Goal: Task Accomplishment & Management: Complete application form

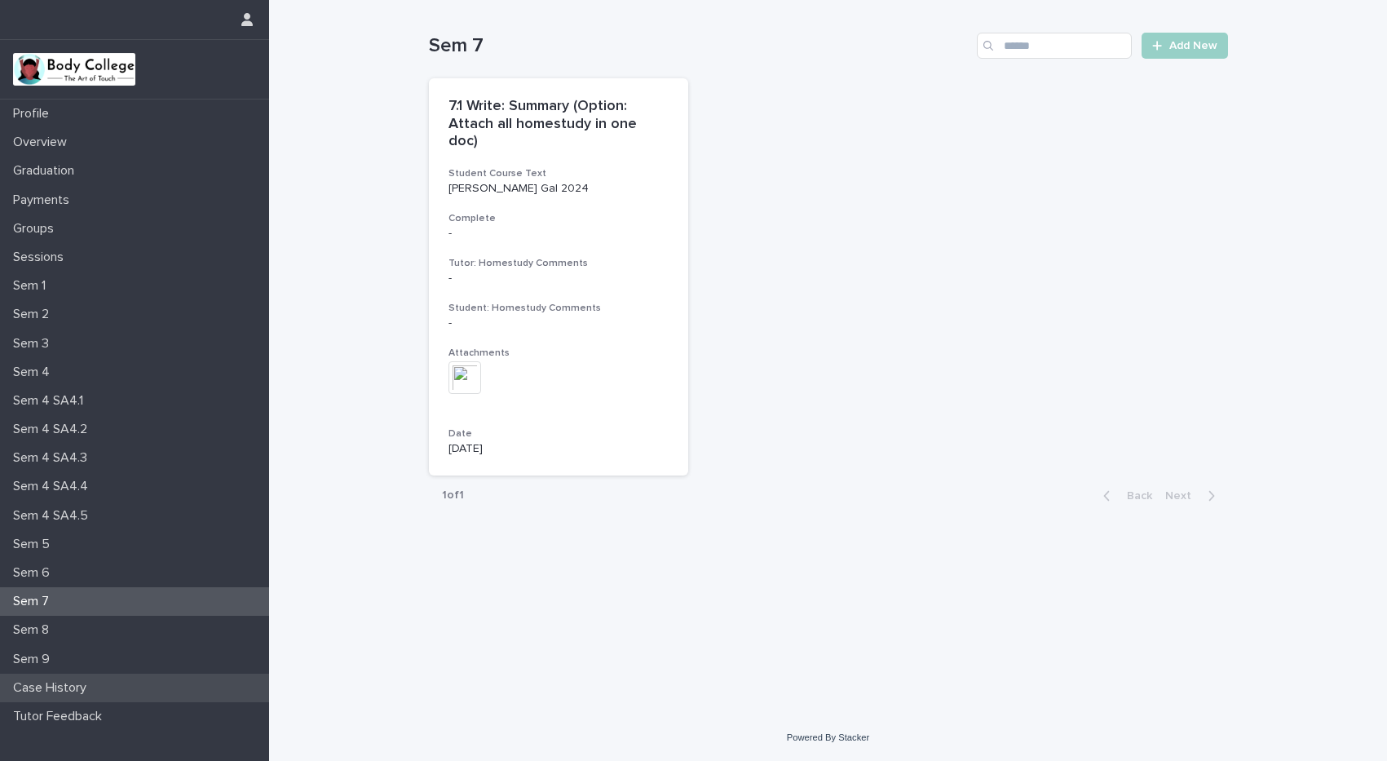
click at [82, 685] on p "Case History" at bounding box center [53, 687] width 93 height 15
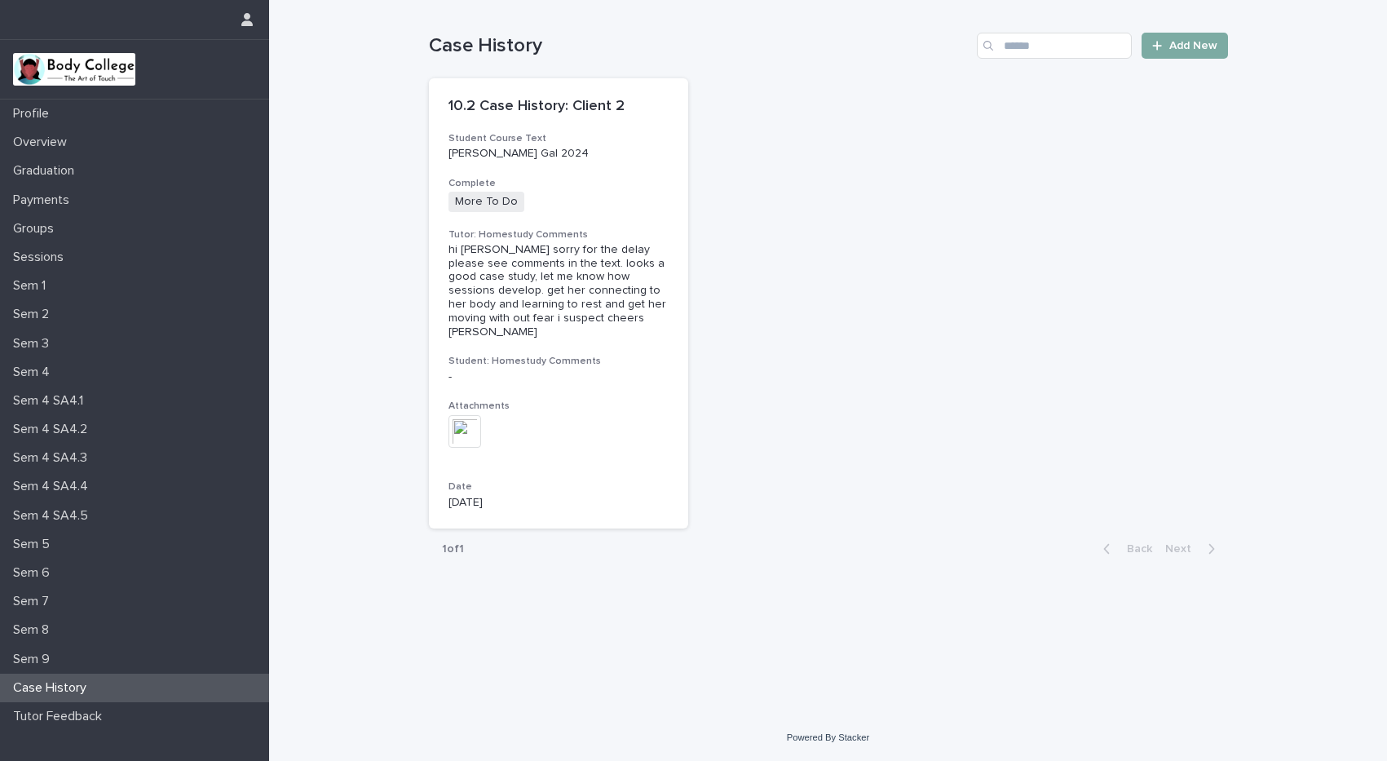
click at [1177, 44] on span "Add New" at bounding box center [1193, 45] width 48 height 11
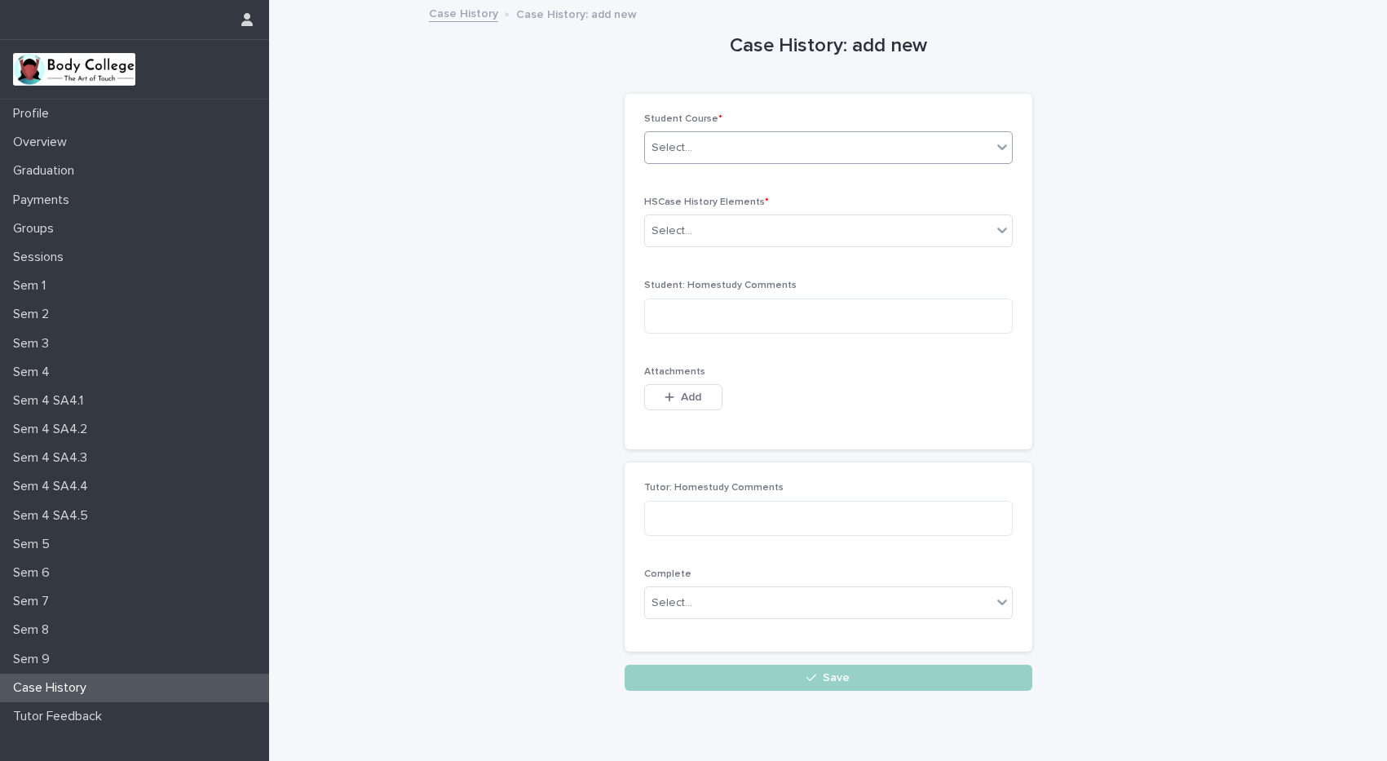
click at [655, 154] on div "Select..." at bounding box center [671, 147] width 41 height 17
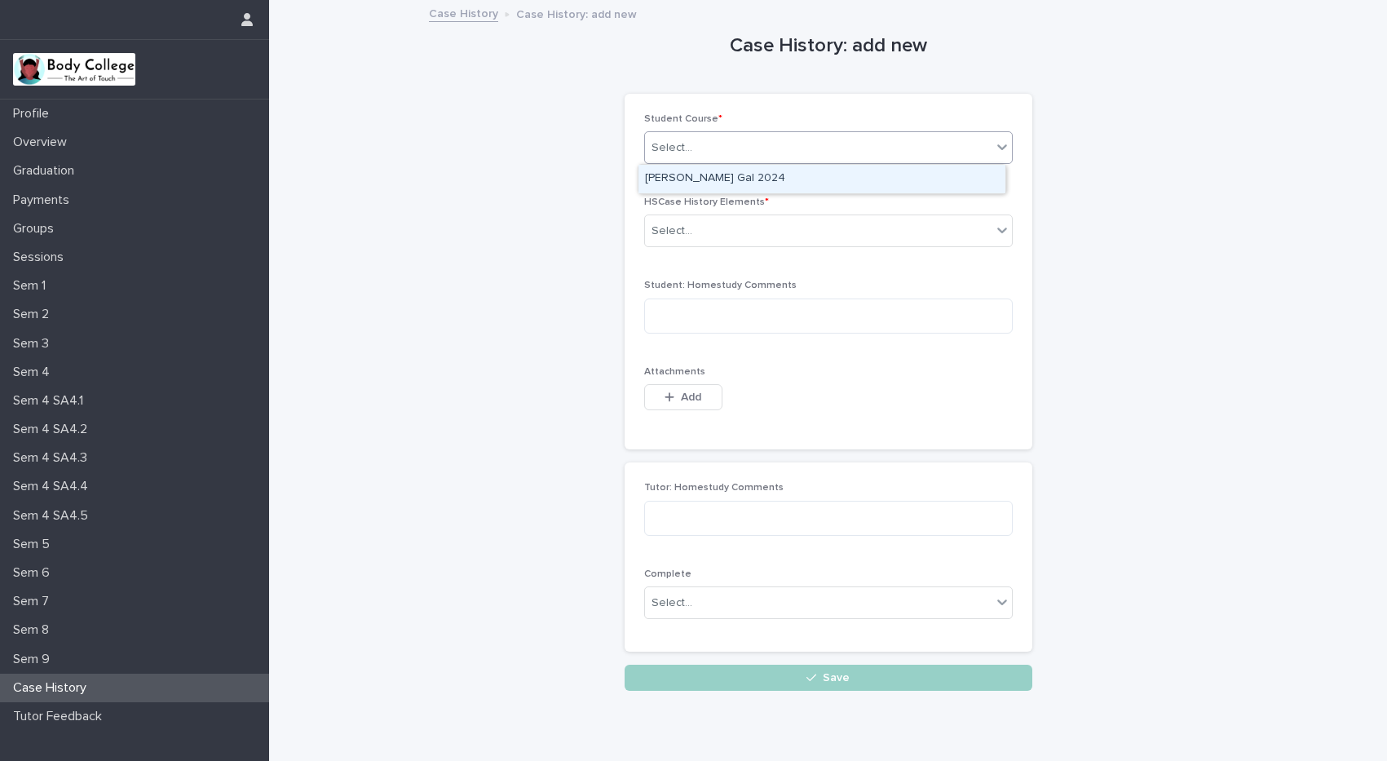
click at [661, 174] on div "[PERSON_NAME] Gal 2024" at bounding box center [821, 179] width 367 height 29
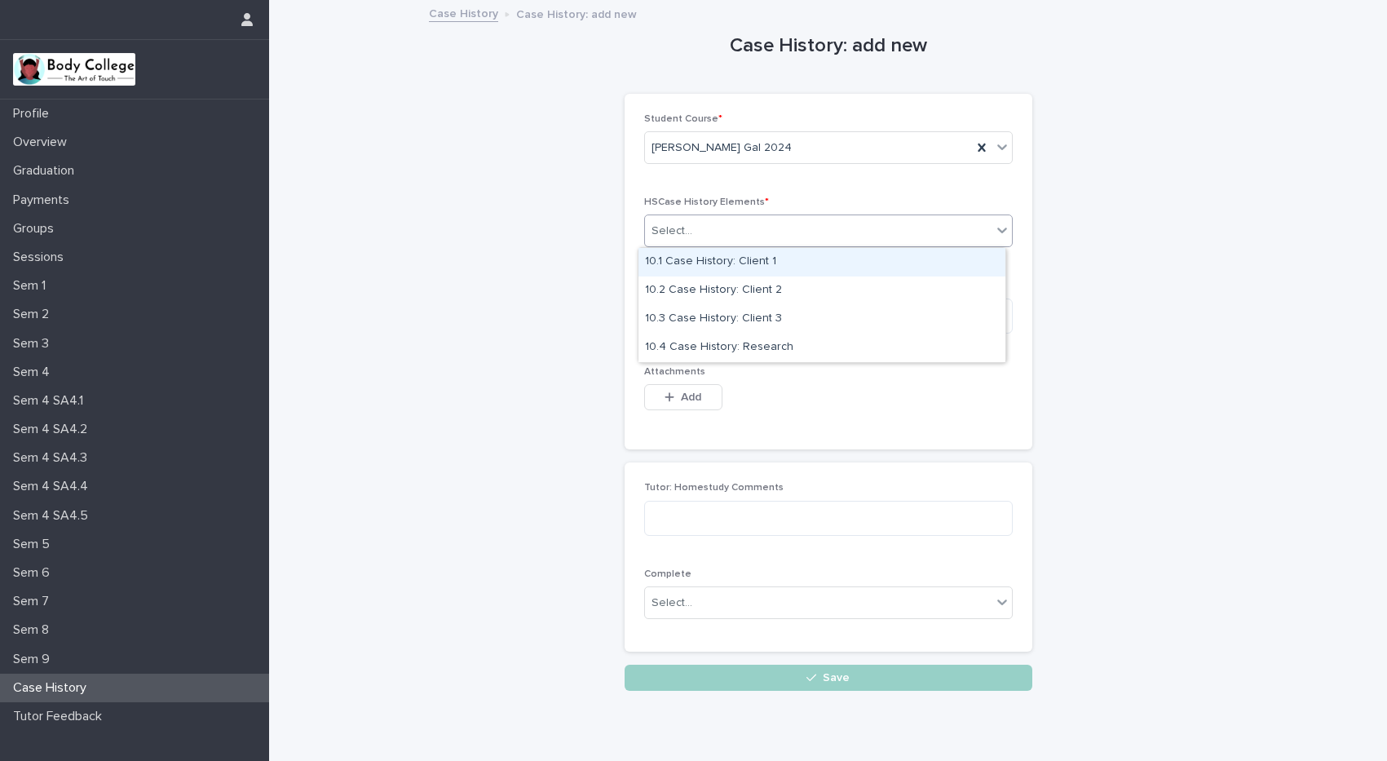
click at [680, 232] on div "Select..." at bounding box center [671, 231] width 41 height 17
click at [682, 263] on div "10.1 Case History: Client 1" at bounding box center [821, 262] width 367 height 29
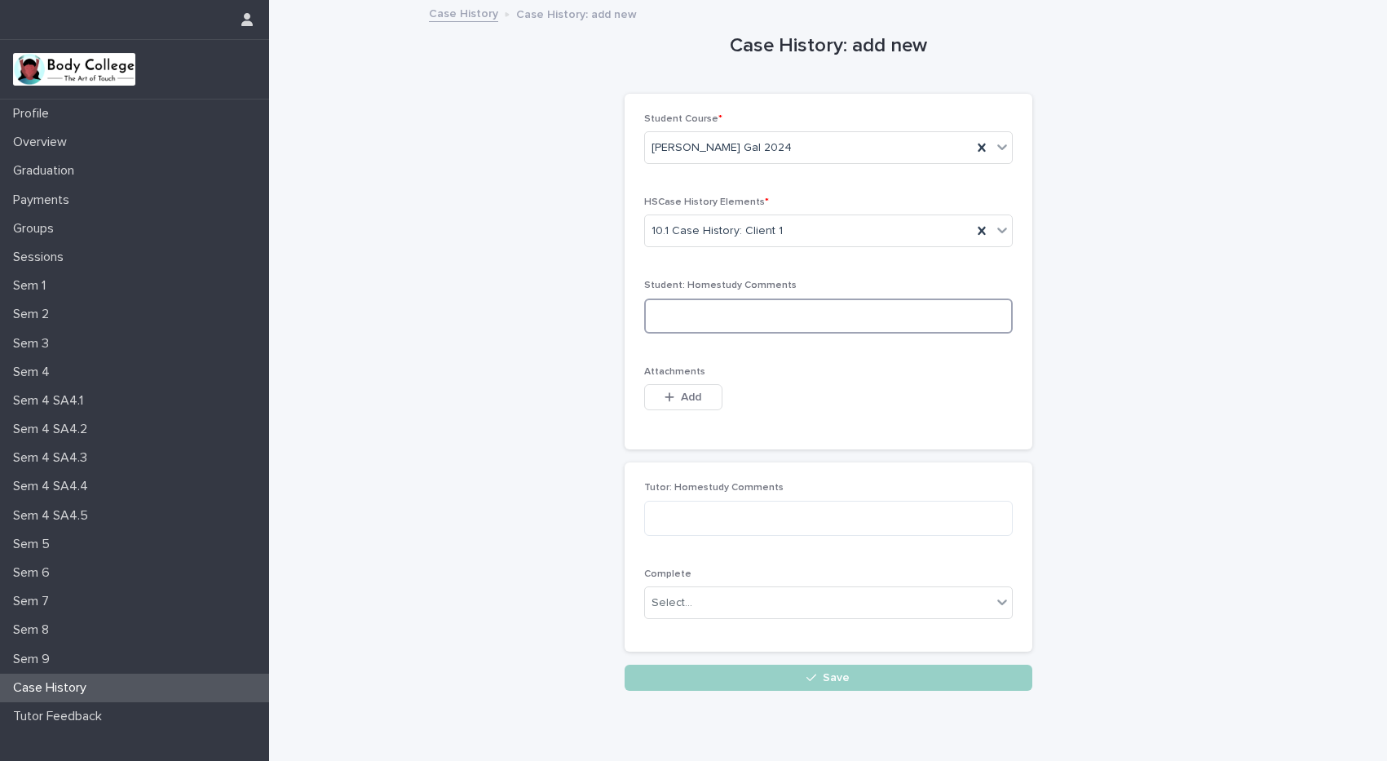
click at [704, 308] on textarea at bounding box center [828, 315] width 369 height 35
click at [681, 398] on span "Add" at bounding box center [691, 396] width 20 height 11
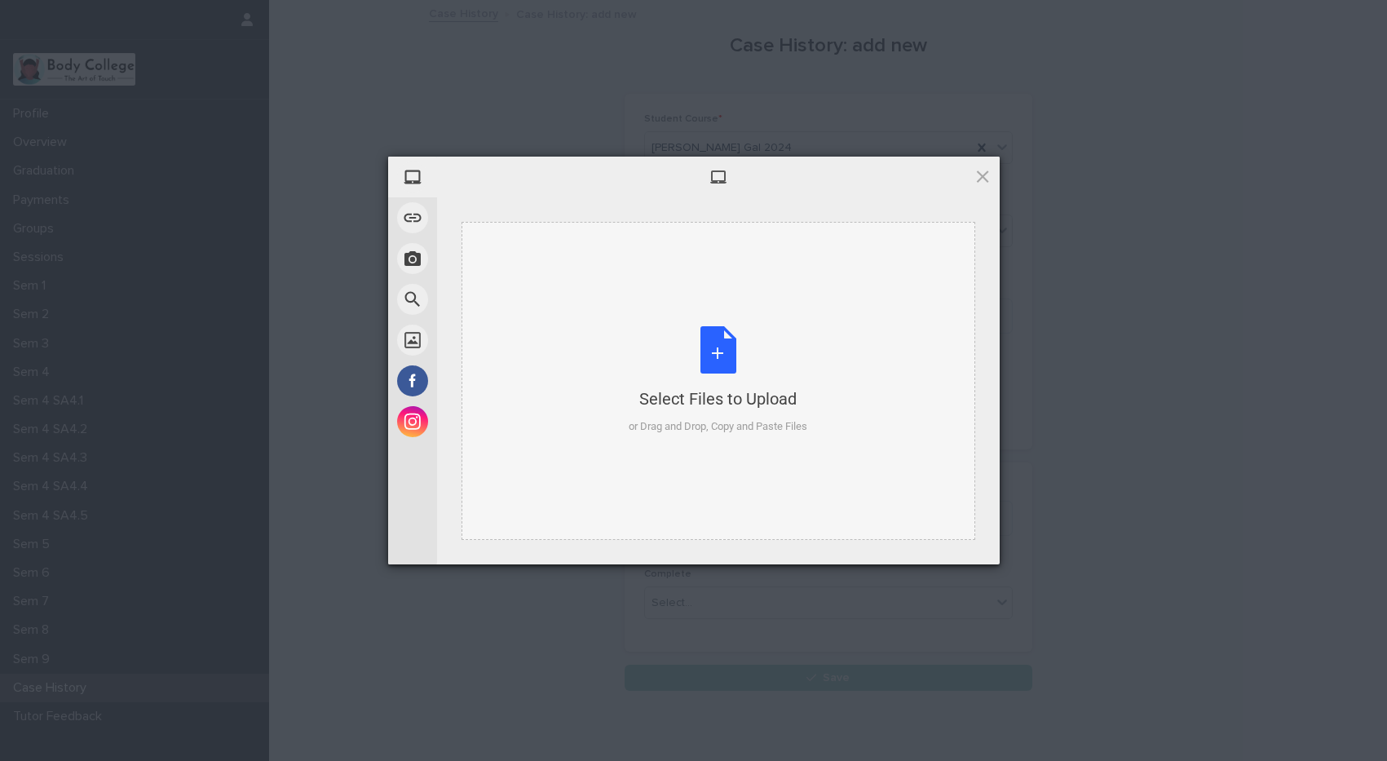
click at [722, 382] on div "Select Files to Upload or Drag and Drop, Copy and Paste Files" at bounding box center [718, 380] width 179 height 108
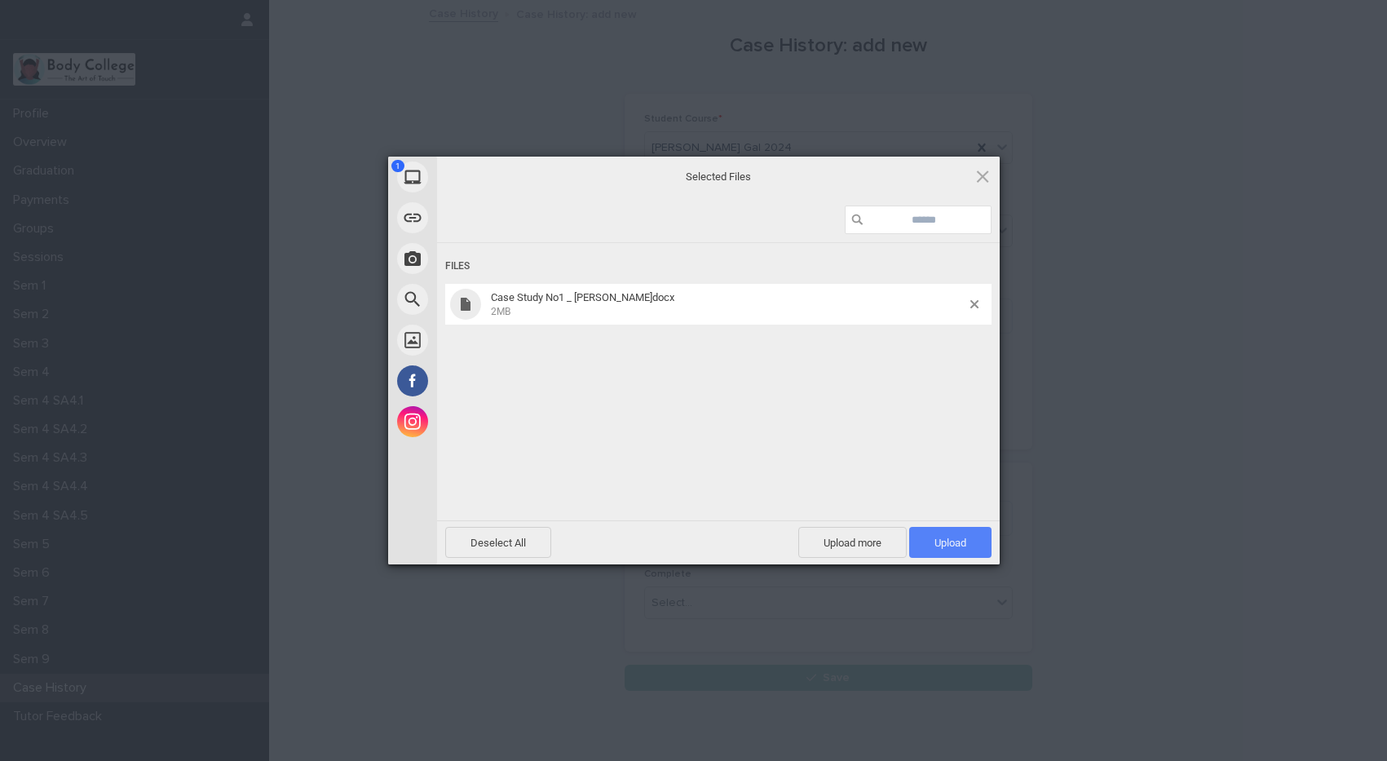
click at [944, 541] on span "Upload 1" at bounding box center [950, 542] width 32 height 12
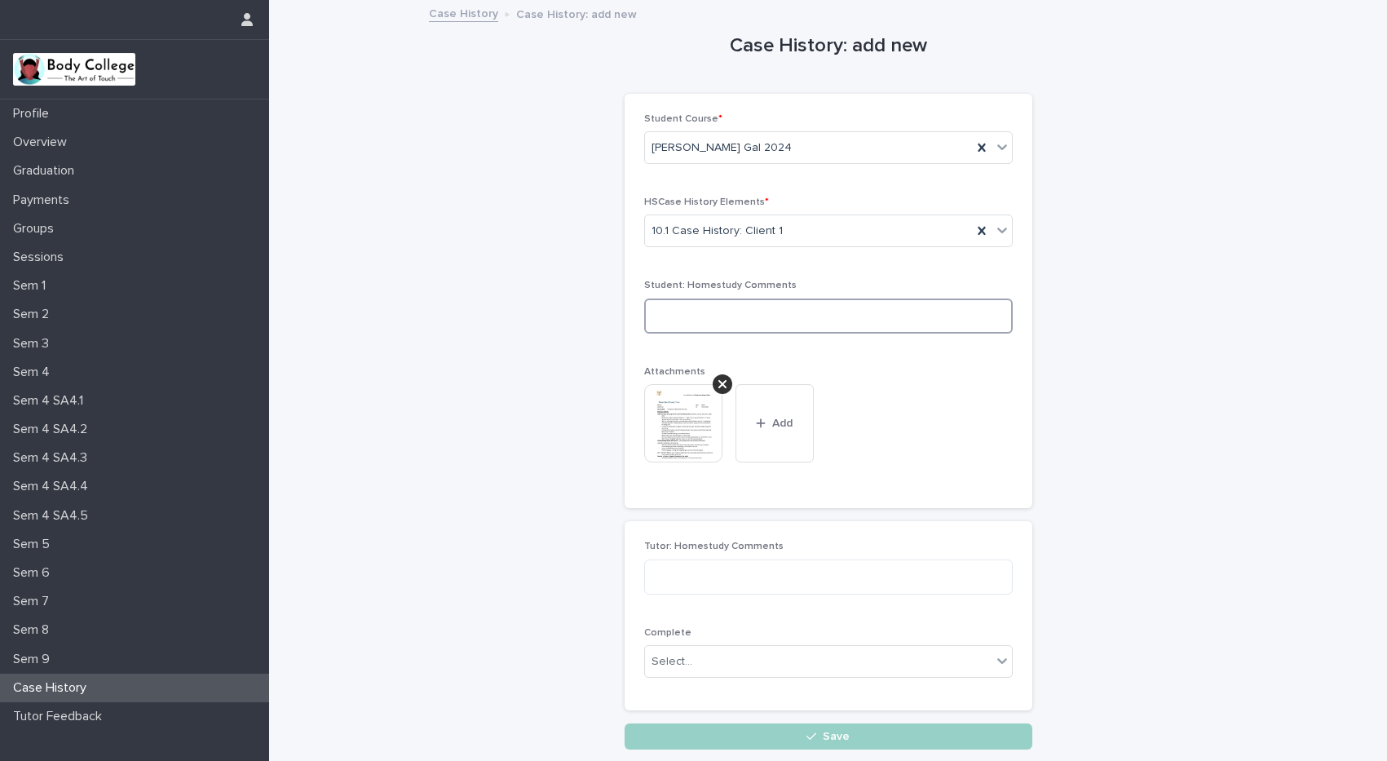
click at [774, 311] on textarea at bounding box center [828, 315] width 369 height 35
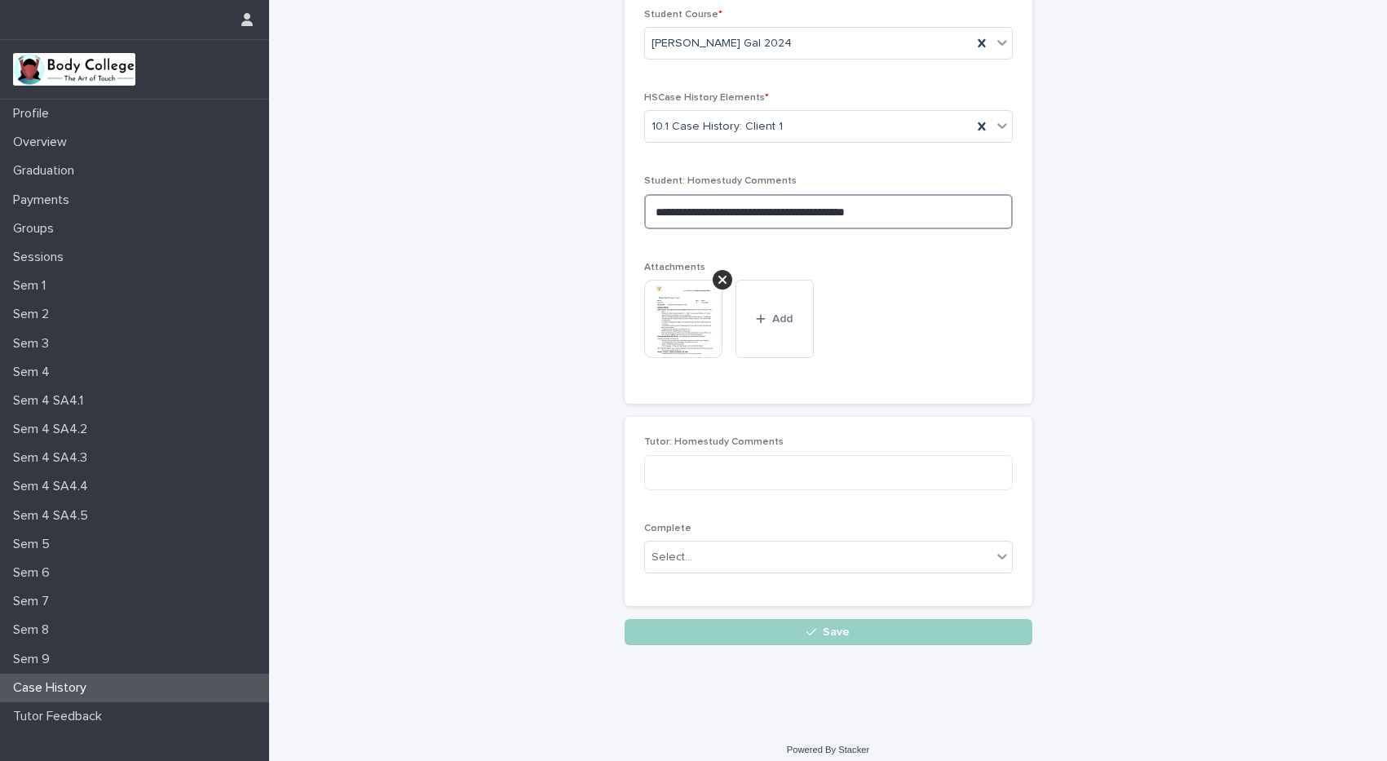
scroll to position [117, 0]
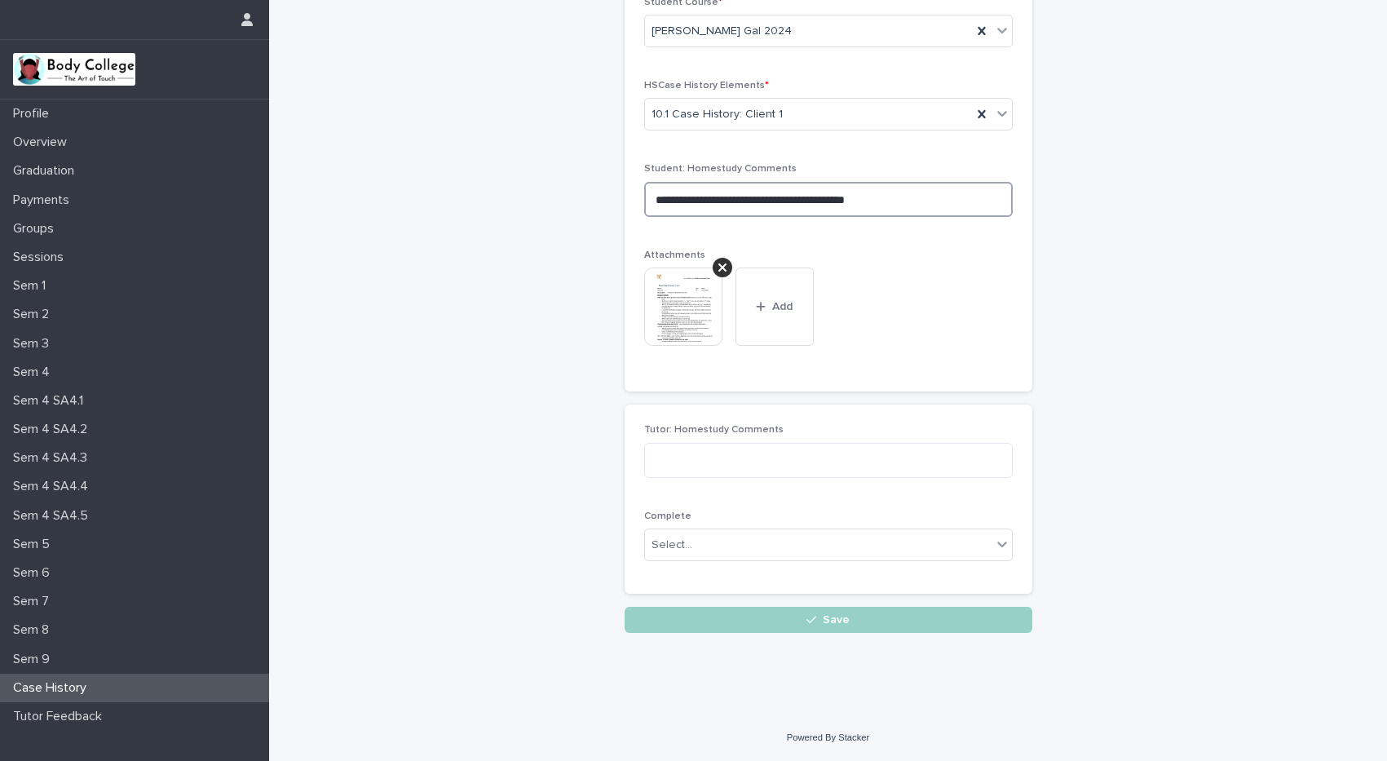
type textarea "**********"
click at [793, 604] on div "**********" at bounding box center [829, 291] width 408 height 629
click at [815, 619] on div "button" at bounding box center [814, 619] width 16 height 11
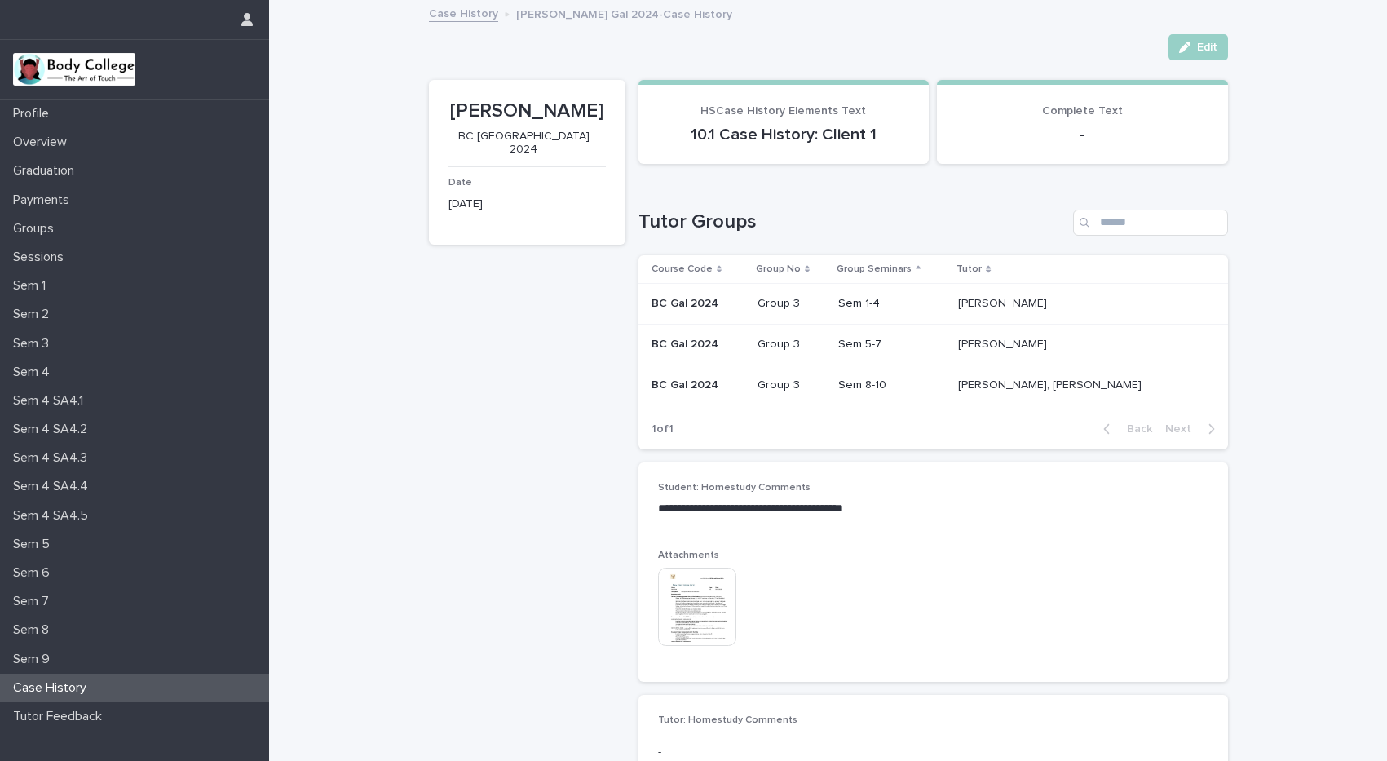
click at [99, 687] on div "Case History" at bounding box center [134, 687] width 269 height 29
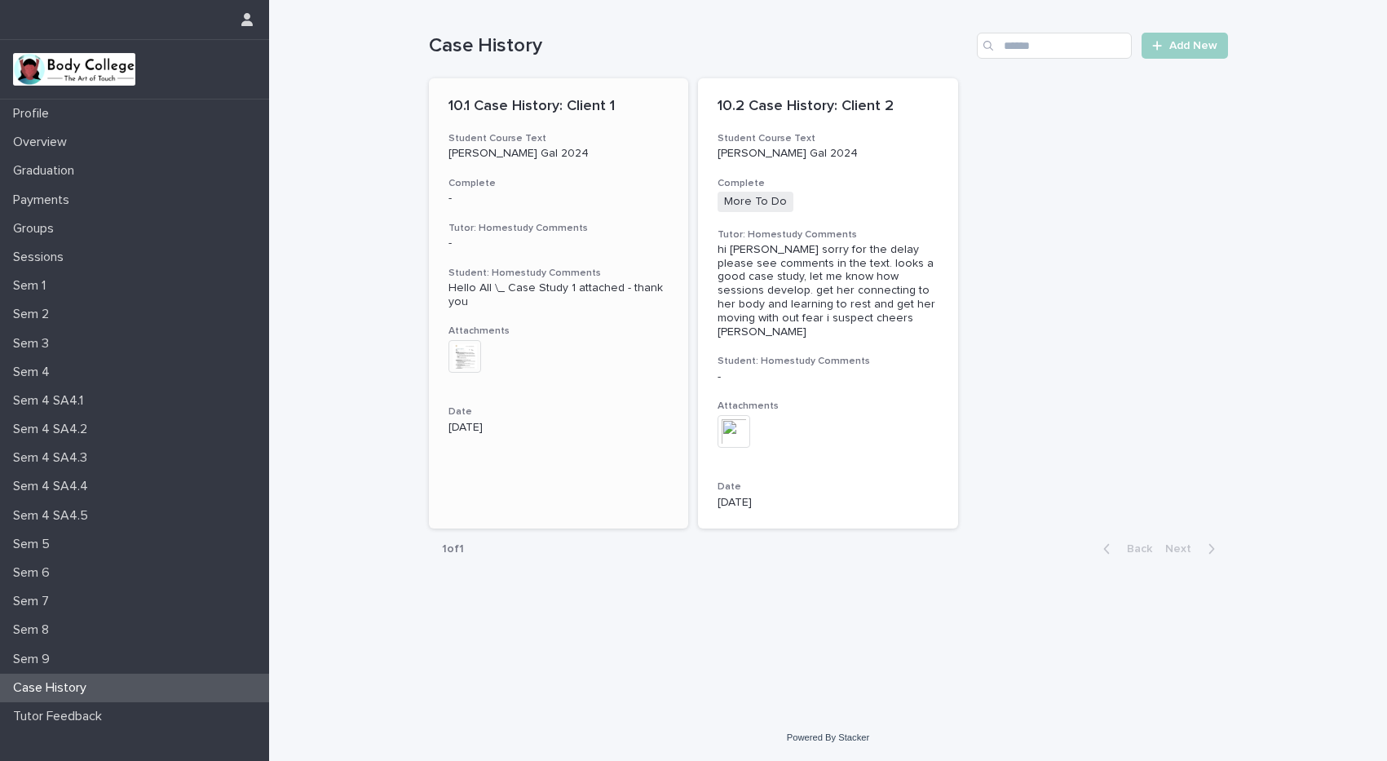
click at [475, 360] on img at bounding box center [464, 356] width 33 height 33
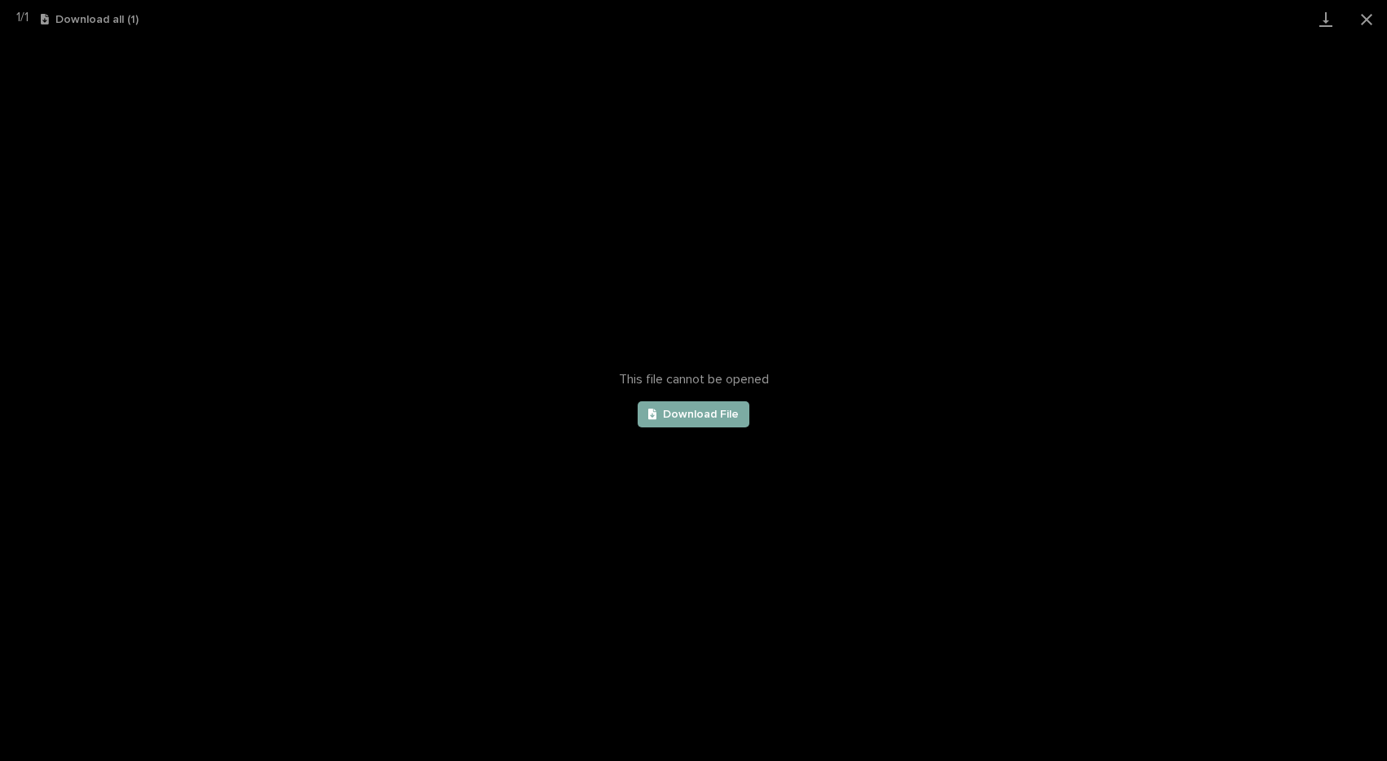
click at [717, 419] on span "Download File" at bounding box center [701, 413] width 76 height 11
